Goal: Task Accomplishment & Management: Complete application form

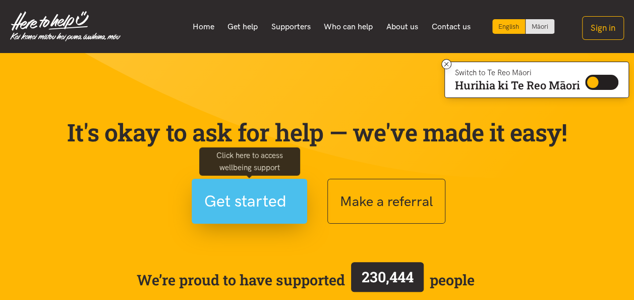
click at [257, 204] on span "Get started" at bounding box center [245, 201] width 82 height 26
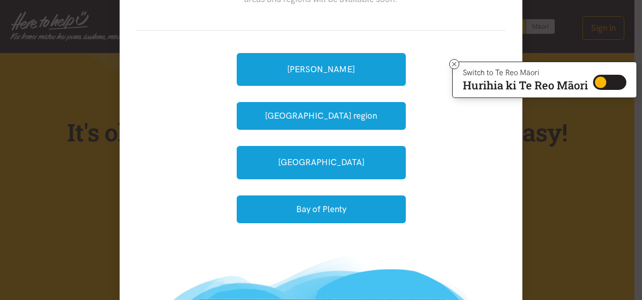
scroll to position [84, 0]
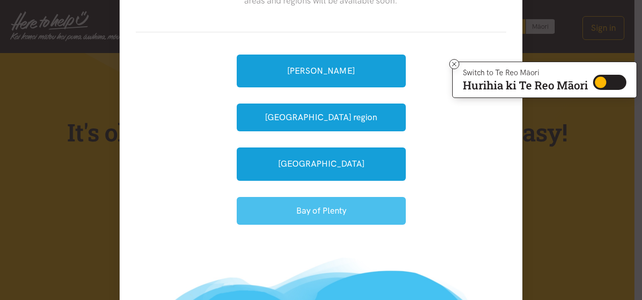
click at [362, 210] on button "Bay of Plenty" at bounding box center [321, 211] width 169 height 28
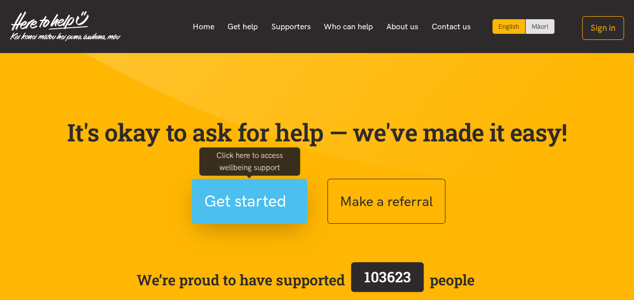
click at [288, 207] on span "Get started" at bounding box center [249, 201] width 90 height 26
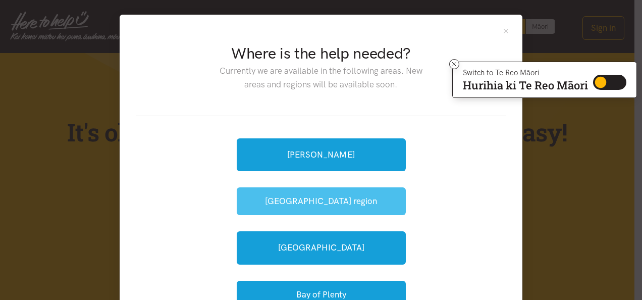
click at [365, 201] on button "[GEOGRAPHIC_DATA] region" at bounding box center [321, 201] width 169 height 28
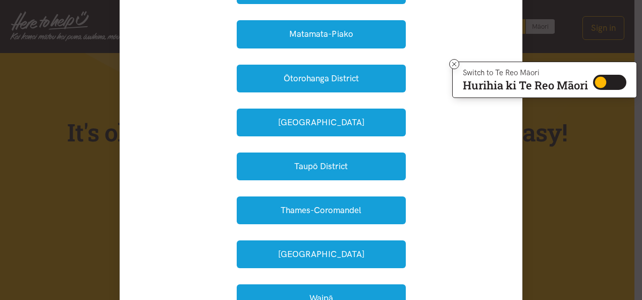
scroll to position [235, 0]
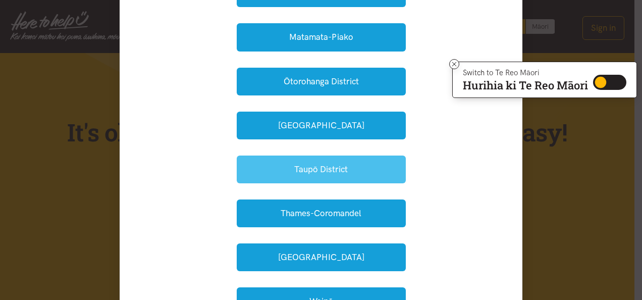
click at [359, 163] on button "Taupō District" at bounding box center [321, 169] width 169 height 28
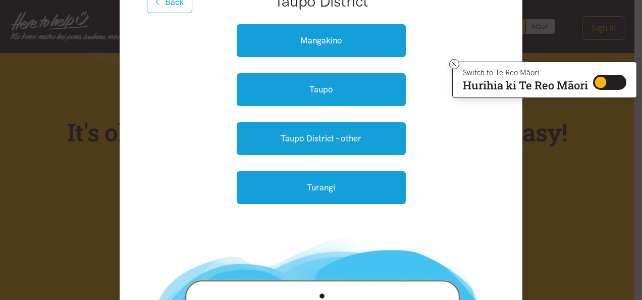
scroll to position [140, 0]
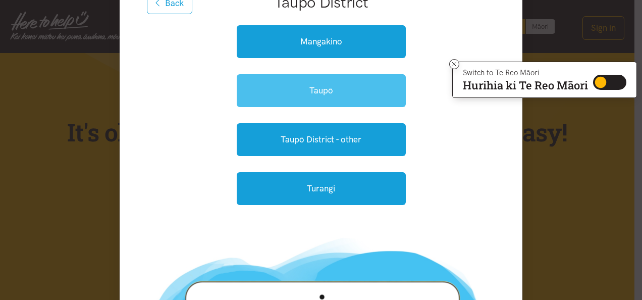
click at [312, 96] on link "Taupō" at bounding box center [321, 90] width 169 height 33
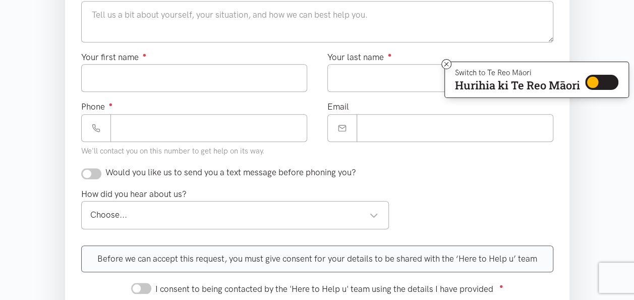
scroll to position [403, 0]
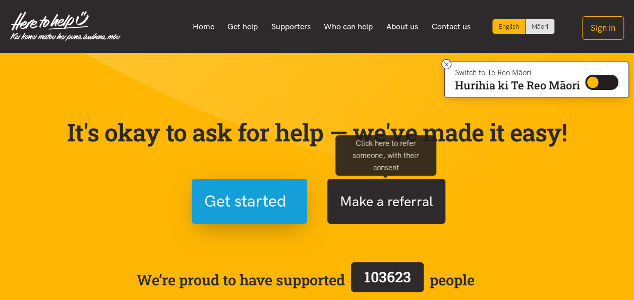
click at [405, 208] on button "Make a referral" at bounding box center [386, 201] width 118 height 45
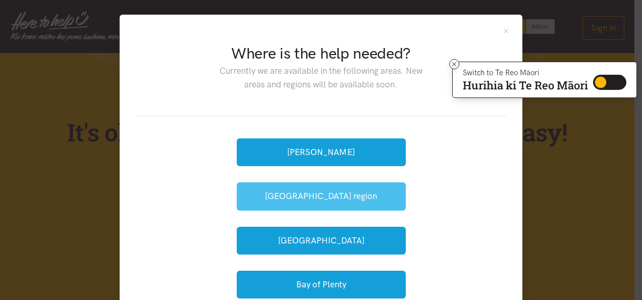
click at [366, 196] on button "[GEOGRAPHIC_DATA] region" at bounding box center [321, 196] width 169 height 28
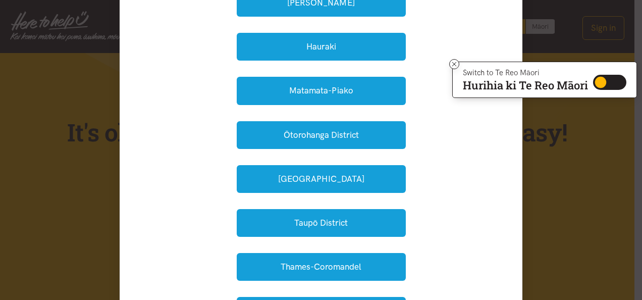
scroll to position [209, 0]
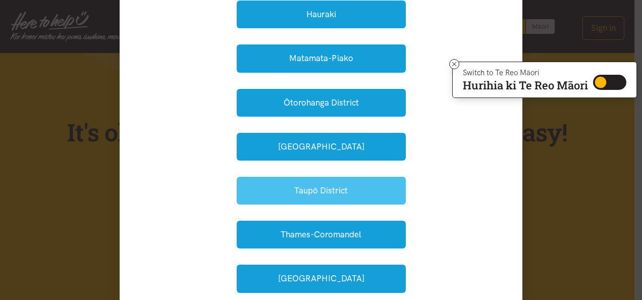
click at [327, 192] on button "Taupō District" at bounding box center [321, 191] width 169 height 28
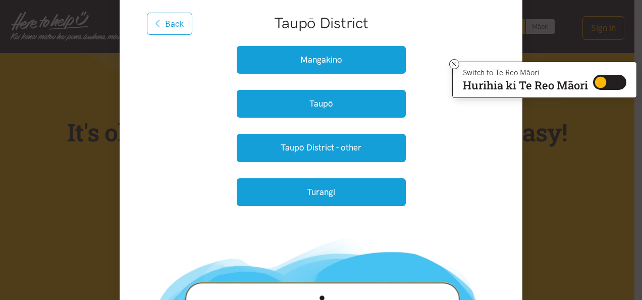
scroll to position [119, 0]
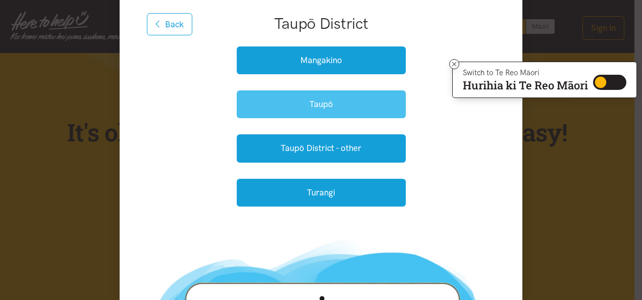
click at [320, 101] on button "Taupō" at bounding box center [321, 104] width 169 height 28
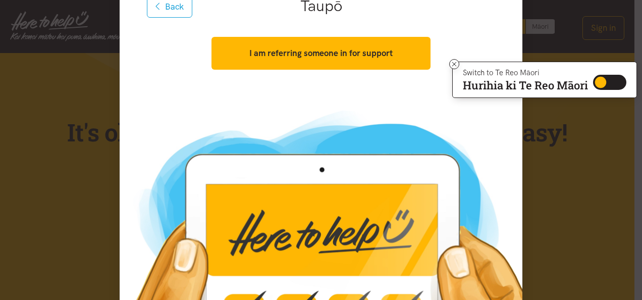
scroll to position [137, 0]
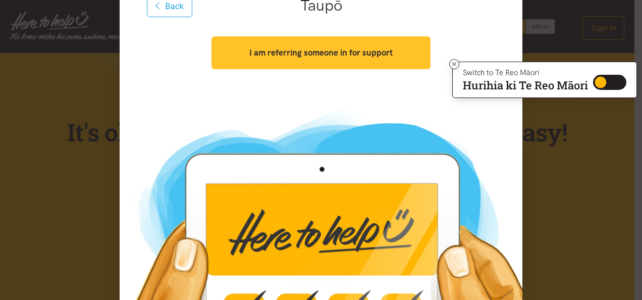
click at [334, 58] on button "I am referring someone in for support" at bounding box center [320, 52] width 218 height 33
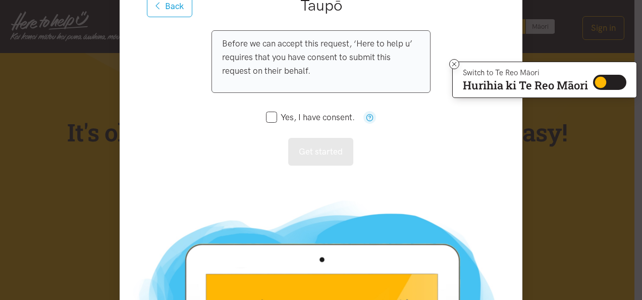
click at [269, 118] on input "Yes, I have consent." at bounding box center [310, 117] width 89 height 9
checkbox input "true"
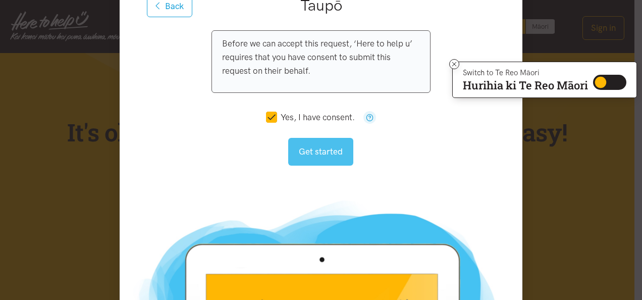
click at [319, 145] on button "Get started" at bounding box center [320, 152] width 65 height 28
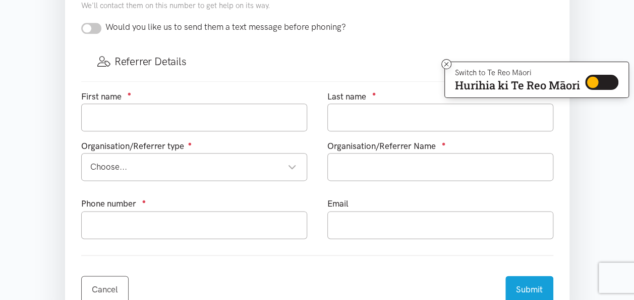
scroll to position [536, 0]
